Goal: Information Seeking & Learning: Learn about a topic

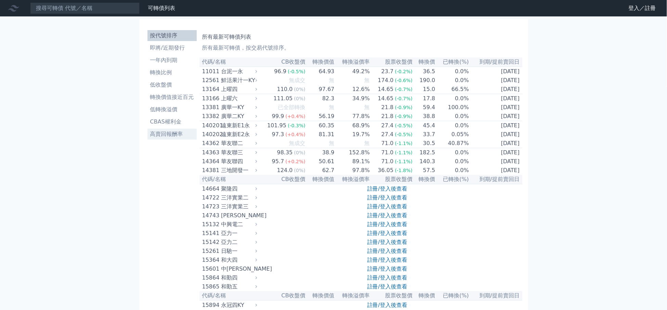
click at [176, 132] on li "高賣回報酬率" at bounding box center [171, 134] width 49 height 8
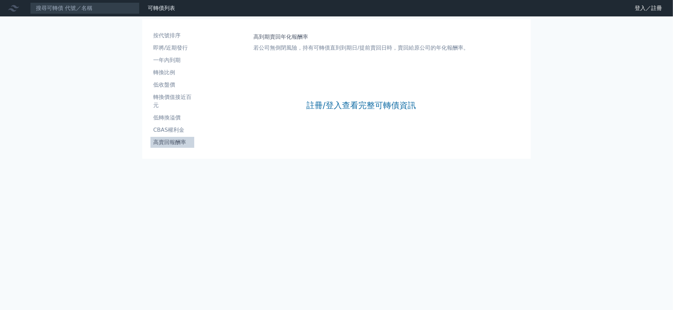
click at [337, 111] on div "註冊/登入查看完整可轉債資訊" at bounding box center [360, 105] width 109 height 90
click at [338, 106] on link "註冊/登入查看完整可轉債資訊" at bounding box center [360, 105] width 109 height 11
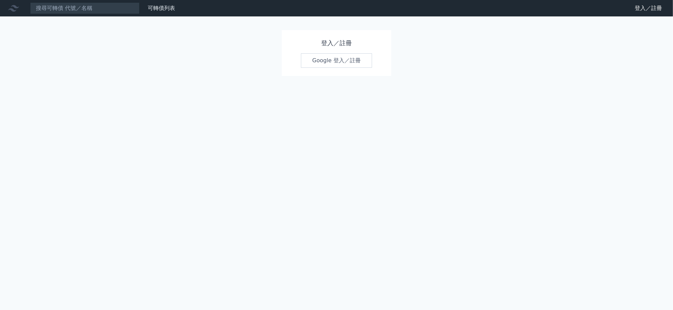
click at [336, 67] on link "Google 登入／註冊" at bounding box center [336, 60] width 71 height 14
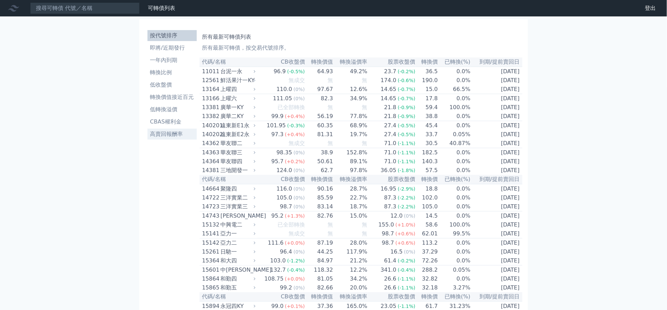
click at [169, 132] on li "高賣回報酬率" at bounding box center [171, 134] width 49 height 8
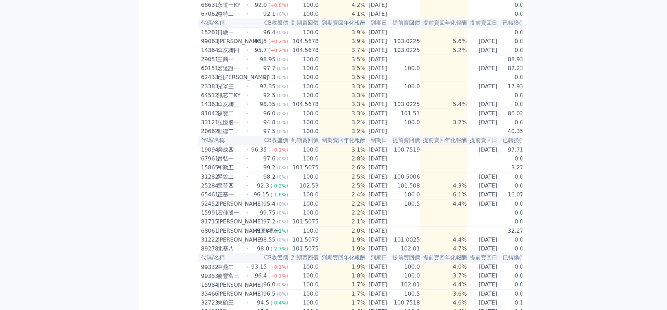
scroll to position [306, 0]
